Goal: Obtain resource: Obtain resource

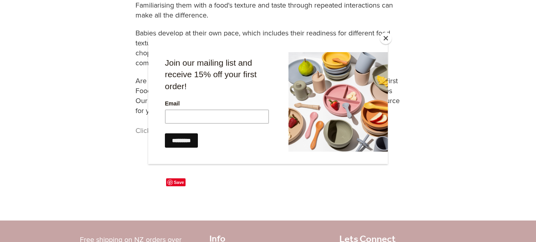
scroll to position [456, 0]
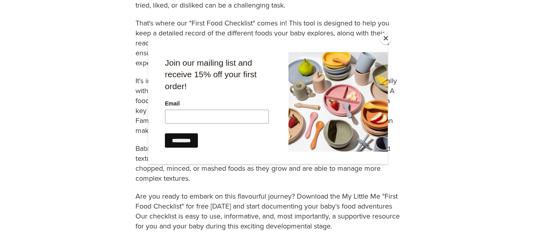
click at [385, 35] on button "Close" at bounding box center [386, 38] width 12 height 12
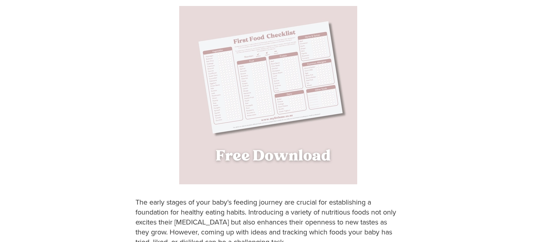
scroll to position [217, 0]
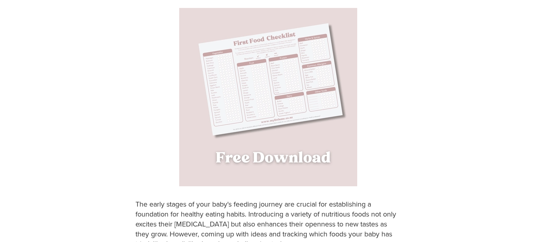
click at [259, 106] on img at bounding box center [268, 97] width 178 height 178
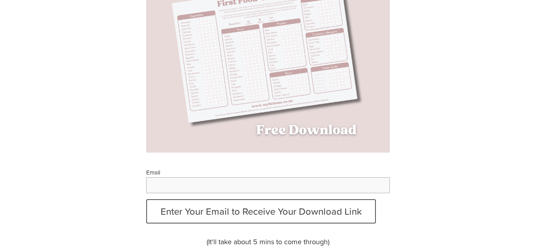
scroll to position [278, 0]
